Goal: Find specific page/section: Find specific page/section

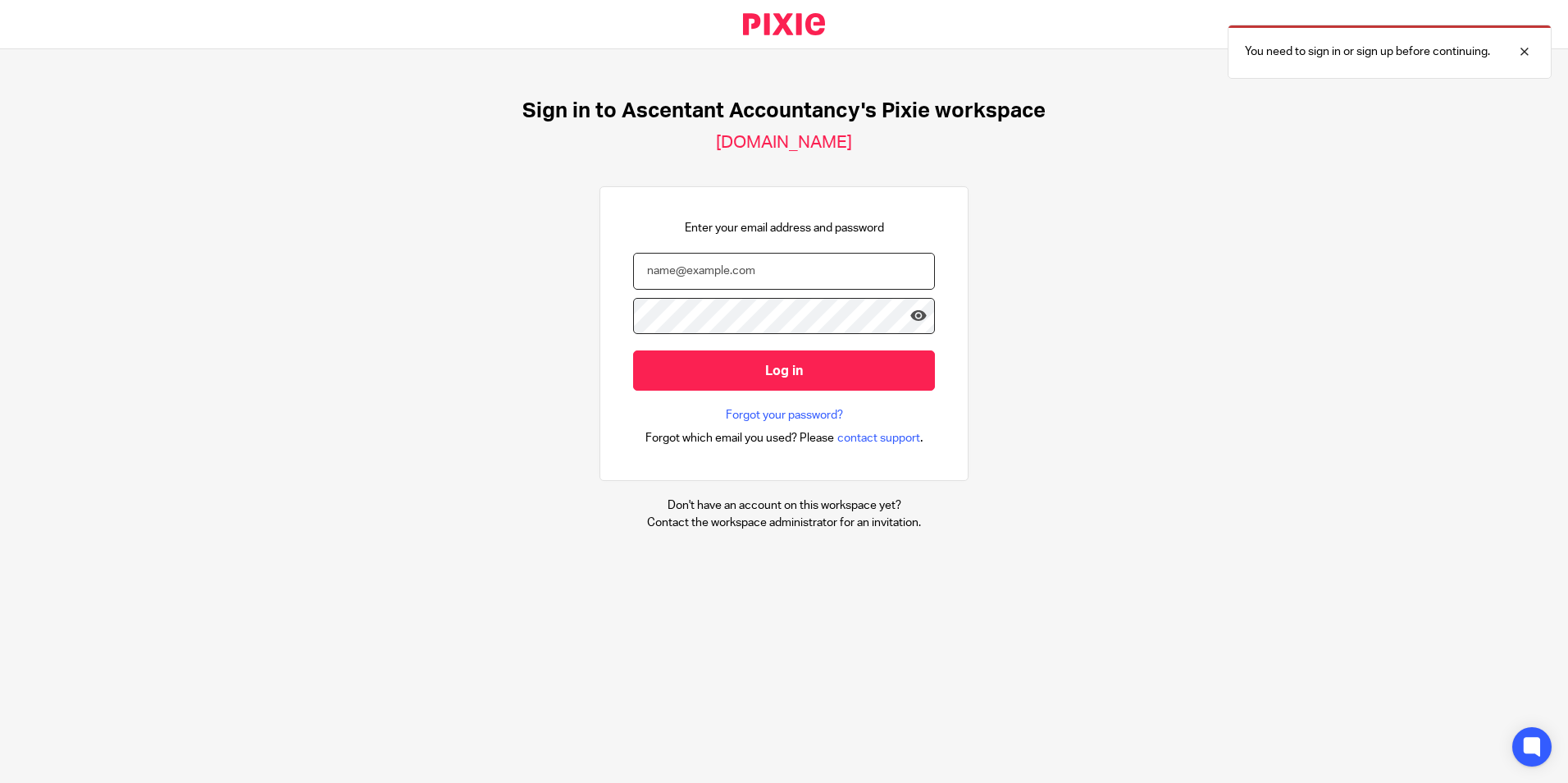
click at [822, 266] on input "email" at bounding box center [784, 271] width 302 height 37
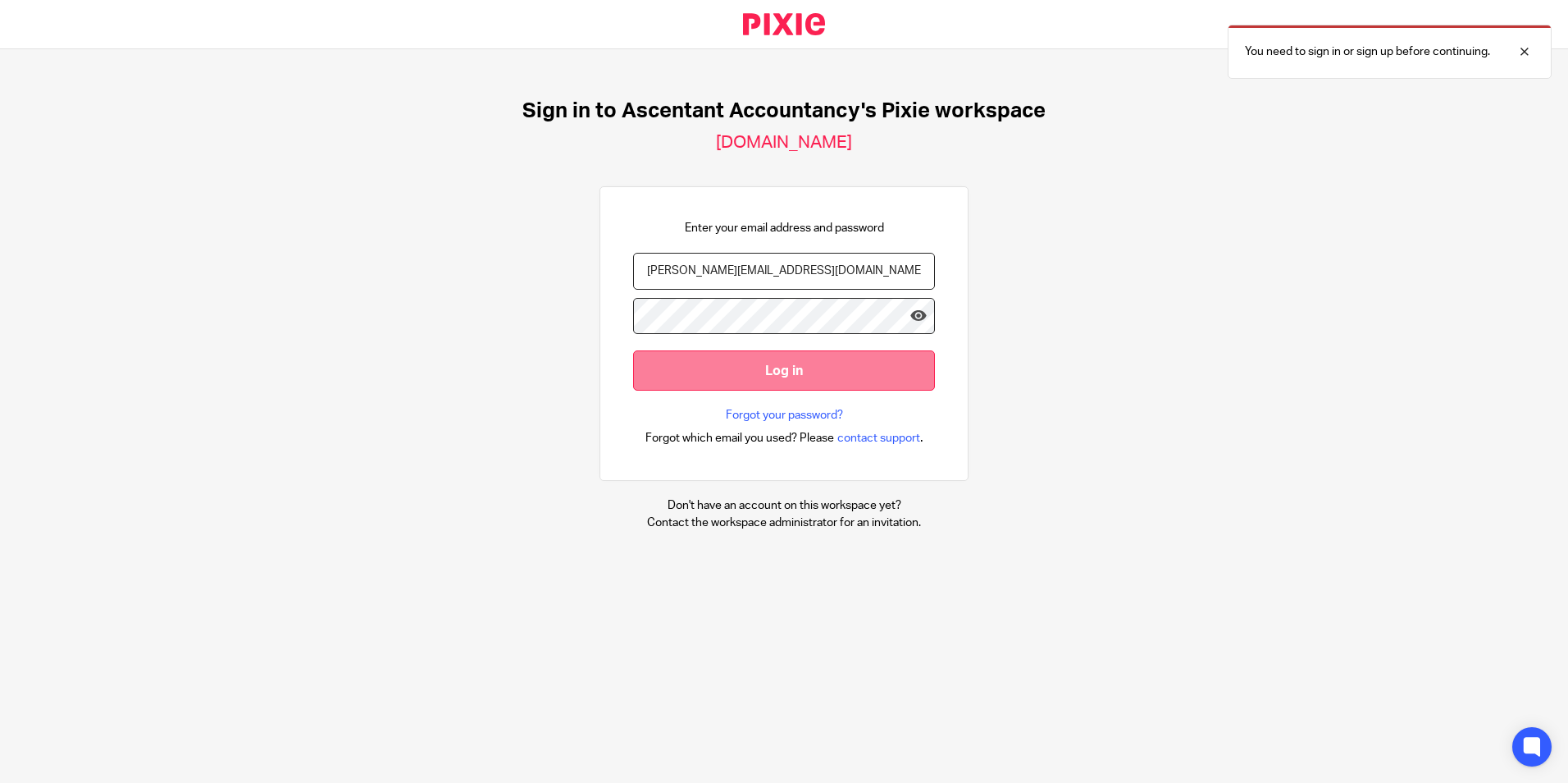
type input "[PERSON_NAME][EMAIL_ADDRESS][DOMAIN_NAME]"
click at [775, 359] on input "Log in" at bounding box center [784, 370] width 302 height 40
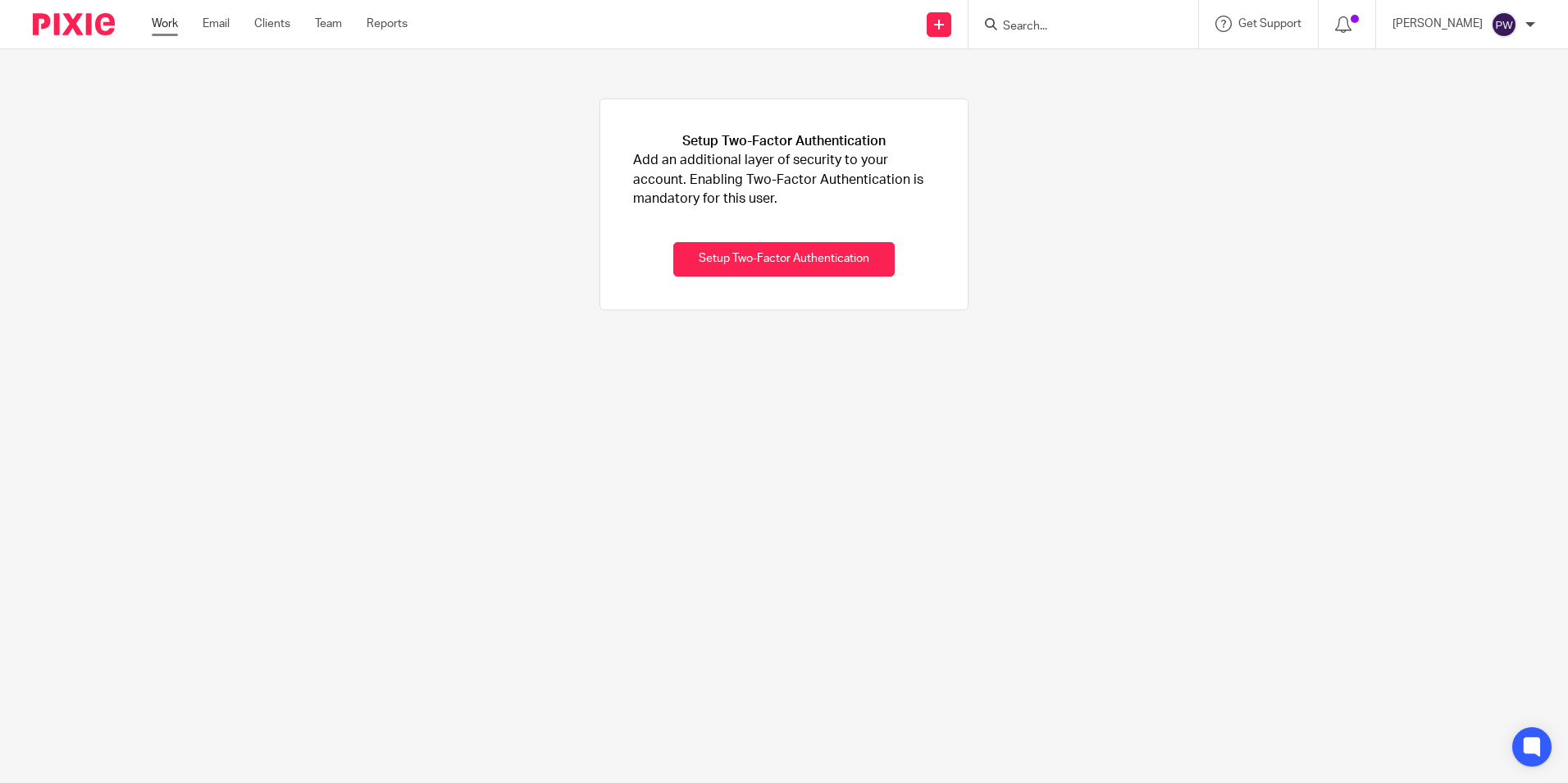
click at [170, 30] on link "Work" at bounding box center [165, 23] width 26 height 17
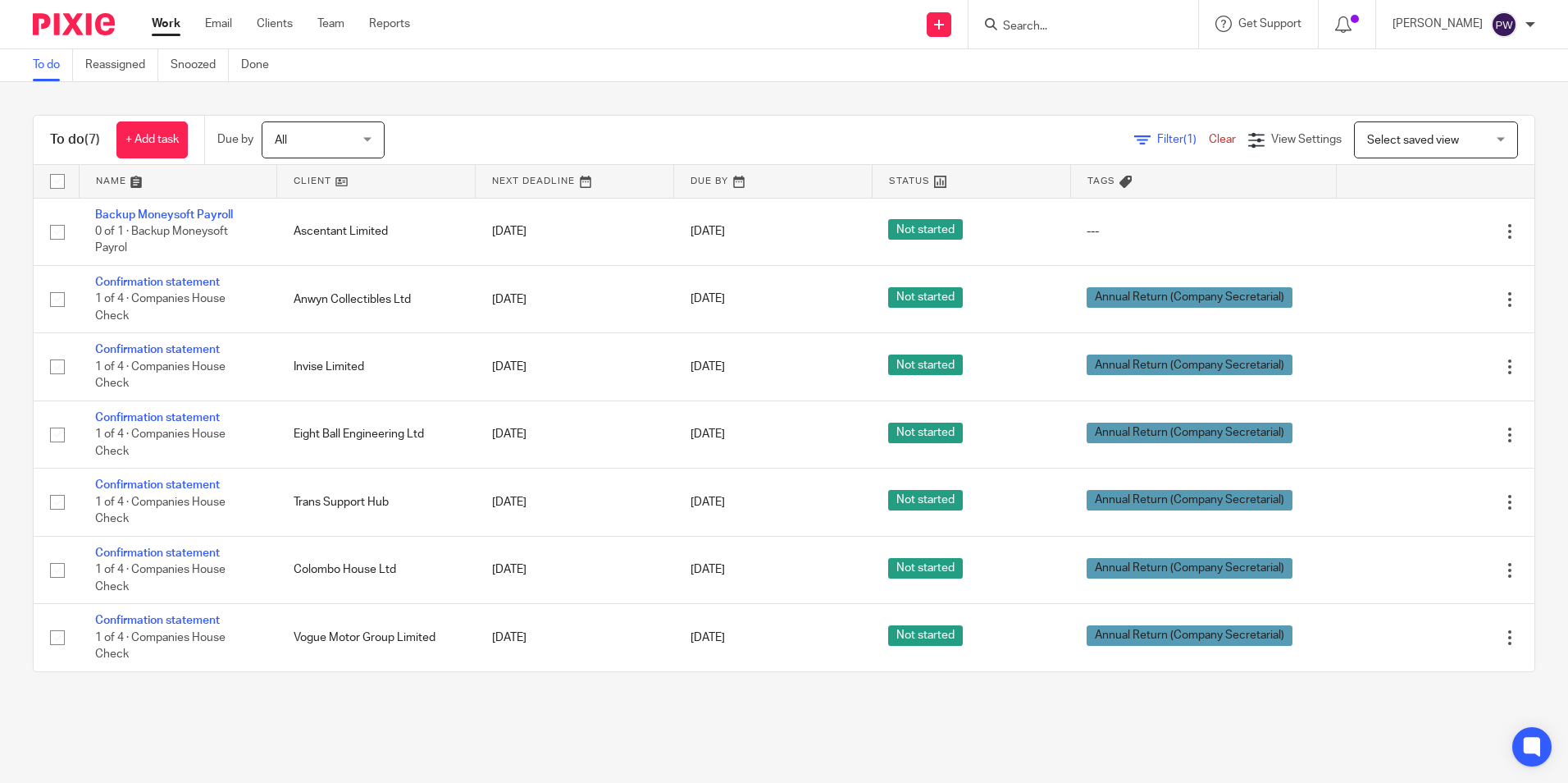
click at [1048, 32] on input "Search" at bounding box center [1074, 26] width 147 height 15
type input "Pretty"
click at [1170, 85] on link at bounding box center [1136, 70] width 277 height 38
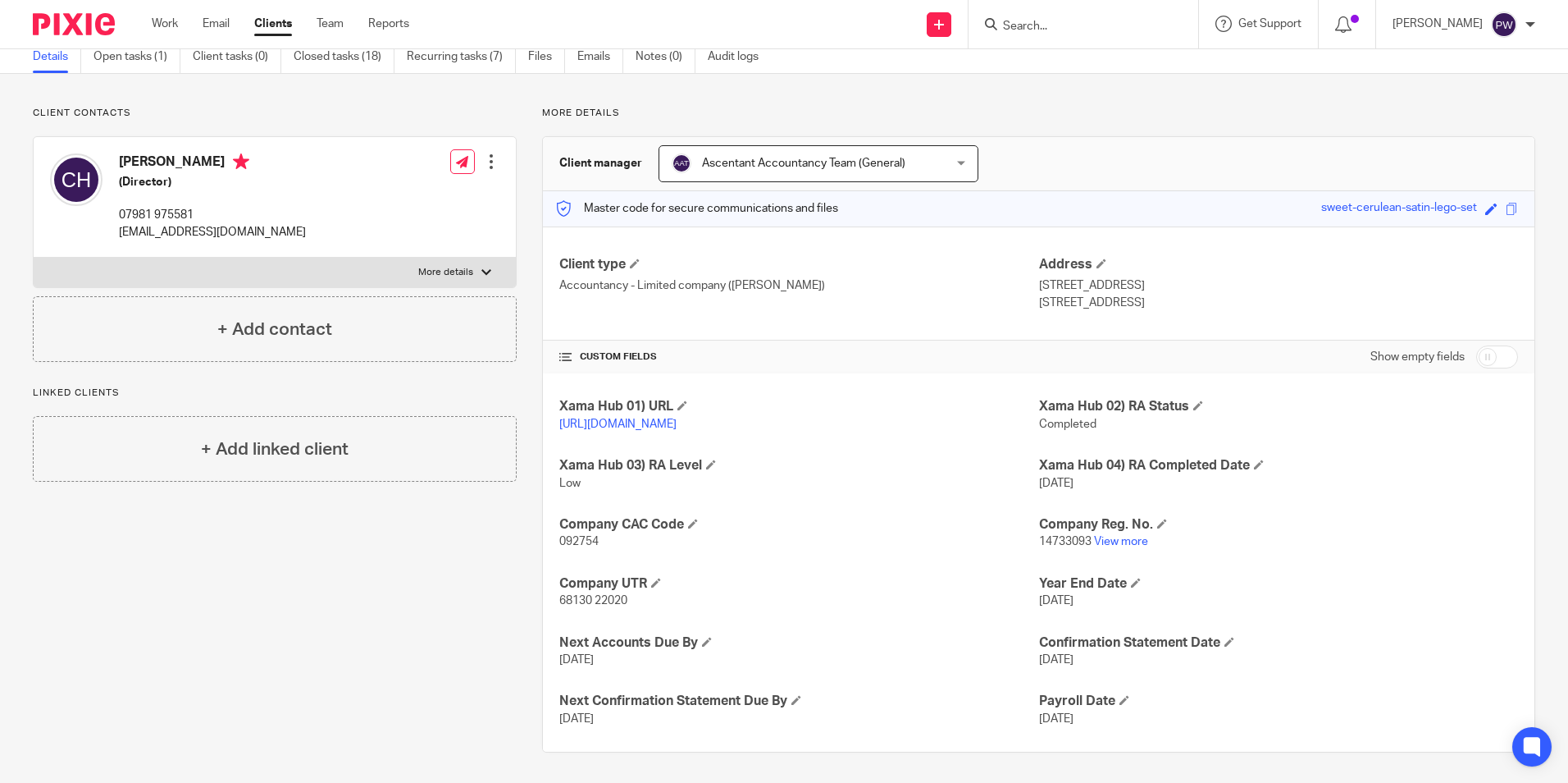
scroll to position [87, 0]
click at [1071, 23] on input "Search" at bounding box center [1074, 26] width 147 height 15
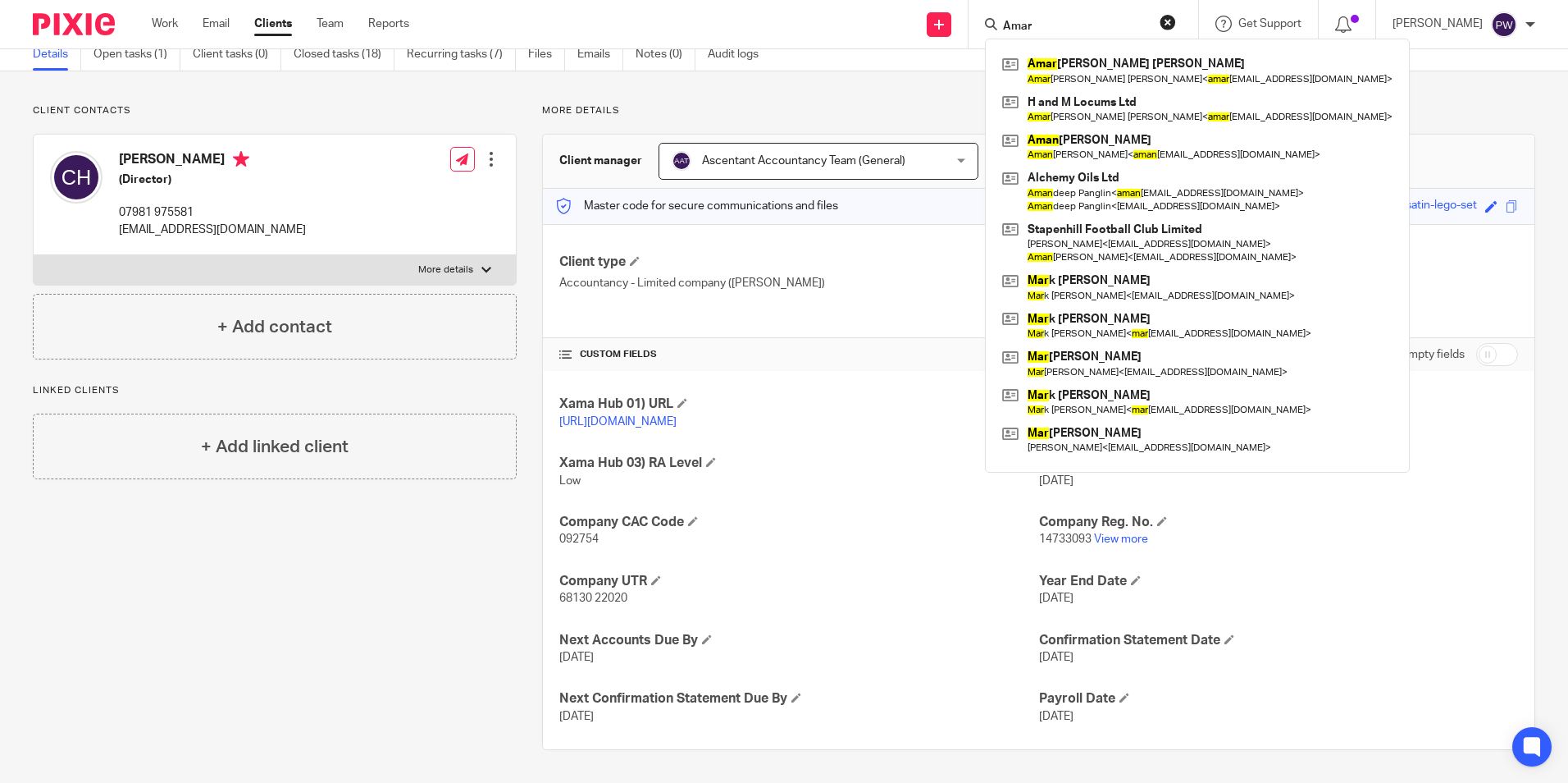
type input "Amar"
click at [835, 104] on p "More details" at bounding box center [1038, 110] width 993 height 13
